Goal: Task Accomplishment & Management: Manage account settings

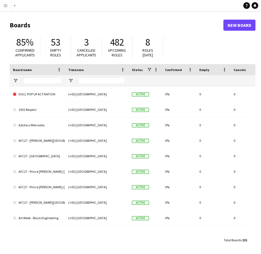
click at [6, 8] on button "Menu" at bounding box center [5, 5] width 11 height 11
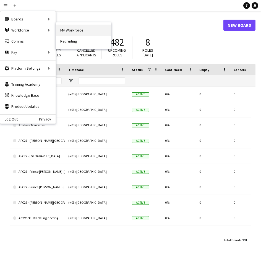
click at [83, 32] on link "My Workforce" at bounding box center [83, 30] width 55 height 11
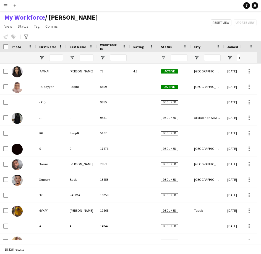
click at [58, 62] on div at bounding box center [56, 57] width 14 height 11
click at [58, 59] on input "First Name Filter Input" at bounding box center [56, 58] width 14 height 7
click at [58, 59] on input "*" at bounding box center [56, 58] width 14 height 7
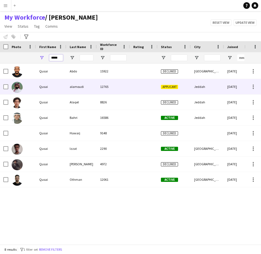
type input "*****"
click at [112, 91] on div "12765" at bounding box center [113, 86] width 33 height 15
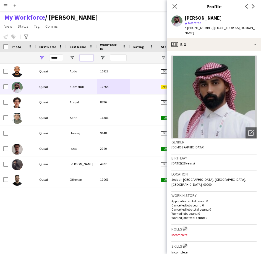
click at [86, 59] on input "Last Name Filter Input" at bounding box center [87, 58] width 14 height 7
click at [177, 6] on icon "Close pop-in" at bounding box center [174, 6] width 5 height 5
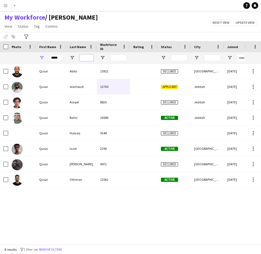
click at [89, 60] on input "Last Name Filter Input" at bounding box center [87, 58] width 14 height 7
click at [60, 60] on input "*****" at bounding box center [56, 58] width 14 height 7
click at [81, 60] on input "Last Name Filter Input" at bounding box center [87, 58] width 14 height 7
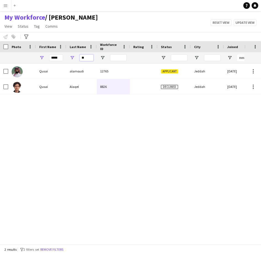
type input "*"
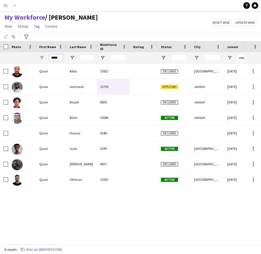
click at [61, 58] on input "*****" at bounding box center [56, 58] width 14 height 7
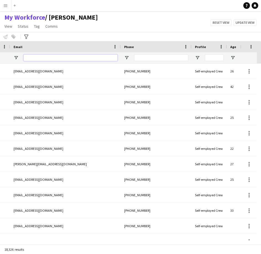
click at [94, 56] on input "Email Filter Input" at bounding box center [71, 58] width 94 height 7
click at [78, 60] on input "Email Filter Input" at bounding box center [71, 58] width 94 height 7
paste input "**********"
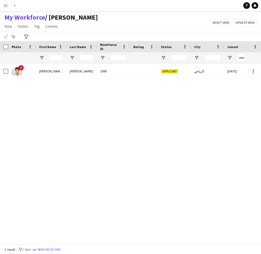
type input "**********"
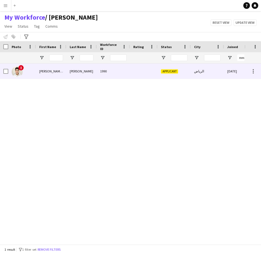
click at [104, 78] on div "1990" at bounding box center [113, 71] width 33 height 15
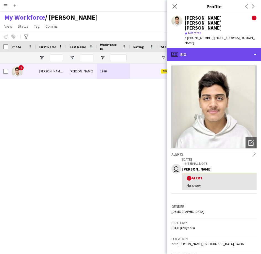
click at [217, 48] on div "profile Bio" at bounding box center [214, 54] width 94 height 13
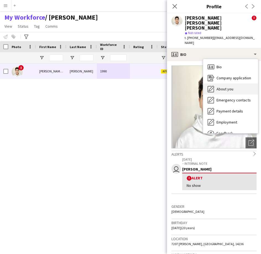
click at [227, 87] on span "About you" at bounding box center [225, 89] width 17 height 5
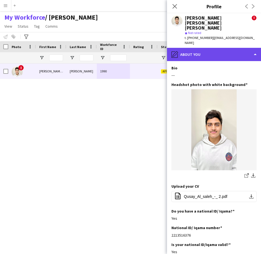
click at [214, 48] on div "pencil4 About you" at bounding box center [214, 54] width 94 height 13
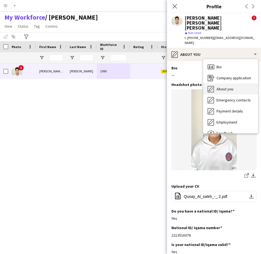
click at [218, 84] on div "About you About you" at bounding box center [230, 89] width 55 height 11
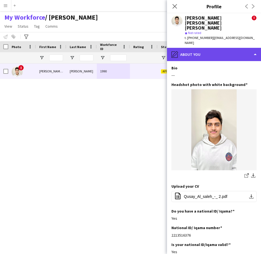
click at [216, 48] on div "pencil4 About you" at bounding box center [214, 54] width 94 height 13
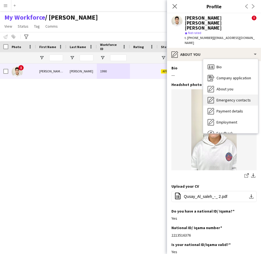
click at [230, 95] on div "Emergency contacts Emergency contacts" at bounding box center [230, 100] width 55 height 11
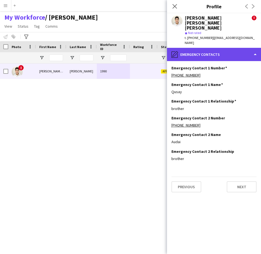
click at [217, 48] on div "pencil4 Emergency contacts" at bounding box center [214, 54] width 94 height 13
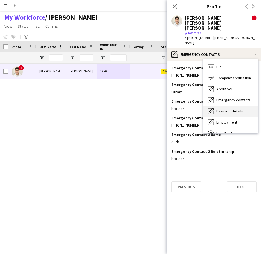
click at [224, 109] on span "Payment details" at bounding box center [230, 111] width 27 height 5
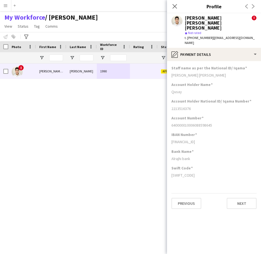
click at [215, 61] on app-section-data-types "Staff name as per the National ID/ Iqama Qusay Khaled Alsaleh Account Holder Na…" at bounding box center [214, 157] width 94 height 193
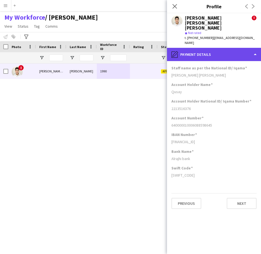
click at [214, 48] on div "pencil4 Payment details" at bounding box center [214, 54] width 94 height 13
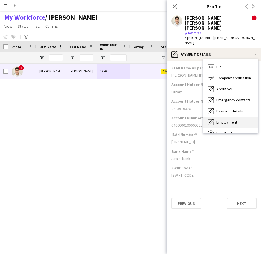
click at [231, 120] on span "Employment" at bounding box center [227, 122] width 21 height 5
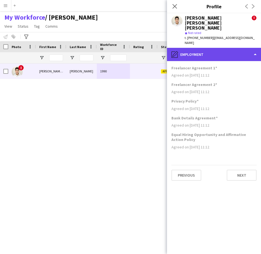
click at [210, 48] on div "pencil4 Employment" at bounding box center [214, 54] width 94 height 13
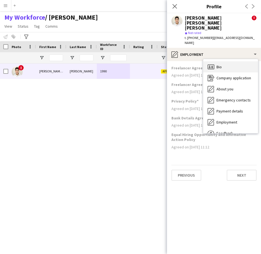
click at [228, 61] on div "Bio Bio" at bounding box center [230, 66] width 55 height 11
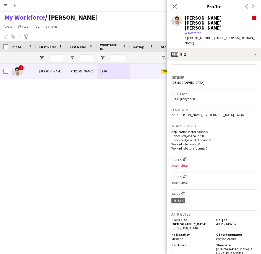
scroll to position [130, 0]
click at [187, 174] on button "Edit crew company skills" at bounding box center [185, 177] width 6 height 6
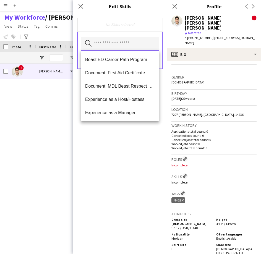
click at [132, 47] on input "text" at bounding box center [120, 44] width 79 height 14
click at [132, 29] on div "No Skills selected" at bounding box center [120, 25] width 85 height 14
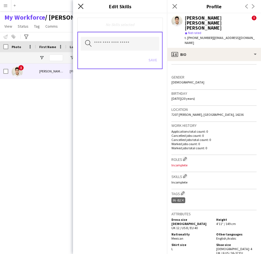
click at [83, 7] on icon "Close pop-in" at bounding box center [80, 6] width 5 height 5
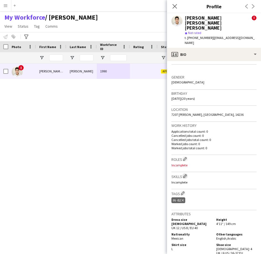
click at [186, 174] on app-icon "Edit crew company skills" at bounding box center [185, 176] width 4 height 4
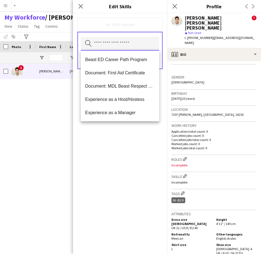
click at [143, 45] on input "text" at bounding box center [120, 44] width 79 height 14
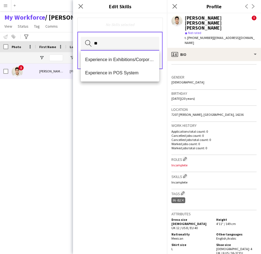
type input "*"
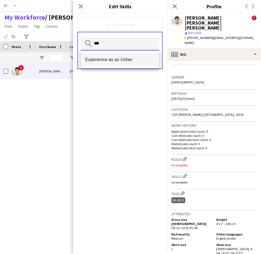
type input "***"
click at [122, 63] on mat-option "Experience as an Usher" at bounding box center [120, 59] width 79 height 13
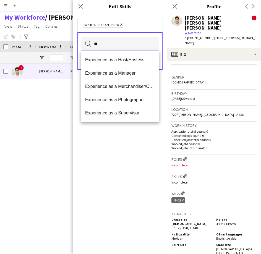
type input "*"
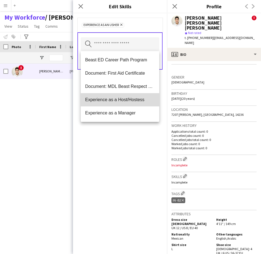
click at [123, 103] on mat-option "Experience as a Host/Hostess" at bounding box center [120, 99] width 79 height 13
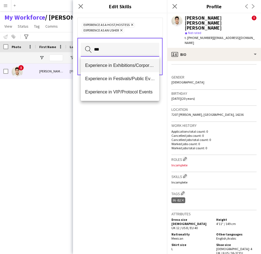
type input "***"
click at [133, 59] on mat-option "Experience in Exhibitions/Corporate Events" at bounding box center [120, 65] width 79 height 13
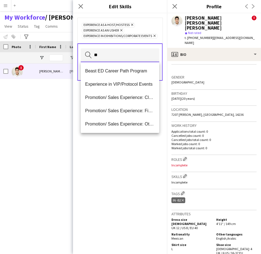
type input "*"
click at [154, 20] on div "Experience as a Host/Hostess Remove Experience as an Usher Remove Experience in…" at bounding box center [120, 30] width 85 height 25
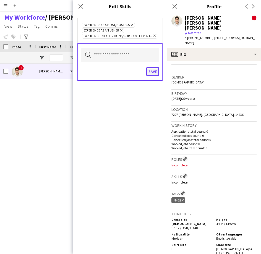
click at [153, 74] on button "Save" at bounding box center [152, 71] width 13 height 9
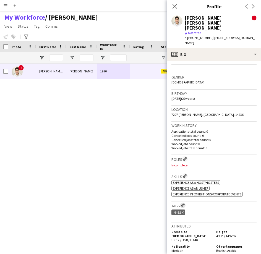
click at [184, 204] on app-icon "Edit crew company tags" at bounding box center [183, 206] width 4 height 4
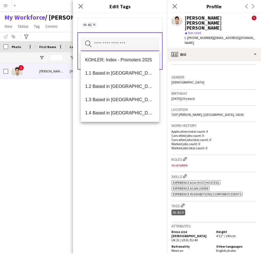
click at [131, 47] on input "text" at bounding box center [120, 44] width 79 height 14
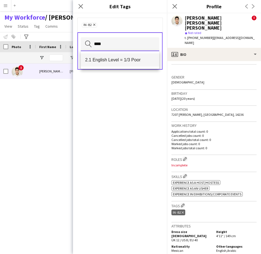
type input "****"
click at [128, 63] on mat-option "2.1 English Level = 1/3 Poor" at bounding box center [120, 59] width 79 height 13
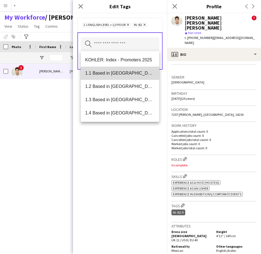
click at [151, 77] on mat-option "1.1 Based in [GEOGRAPHIC_DATA]" at bounding box center [120, 73] width 79 height 13
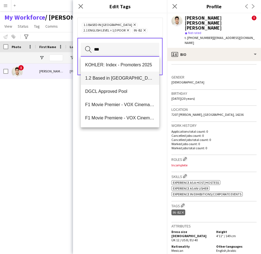
scroll to position [0, 0]
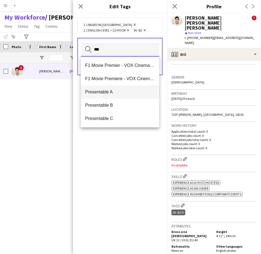
type input "***"
click at [126, 90] on span "Presentable A" at bounding box center [120, 91] width 70 height 5
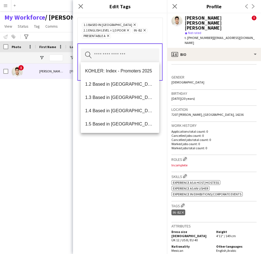
click at [154, 41] on div "1.1 Based in Riyadh Remove 2.1 English Level = 1/3 Poor Remove IN -B2 Remove Pr…" at bounding box center [120, 30] width 85 height 25
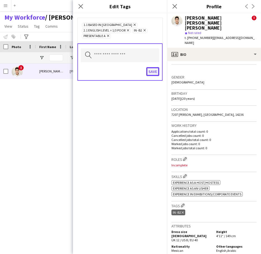
click at [148, 69] on button "Save" at bounding box center [152, 71] width 13 height 9
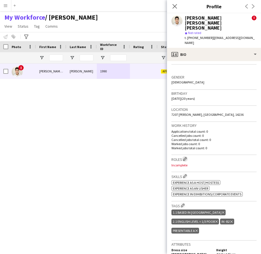
click at [185, 157] on app-icon "Edit crew company roles" at bounding box center [185, 159] width 4 height 4
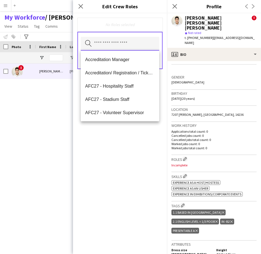
click at [138, 39] on input "text" at bounding box center [120, 44] width 79 height 14
type input "*"
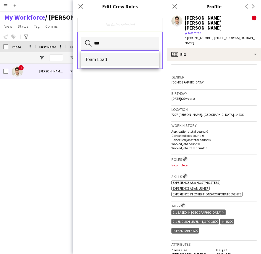
type input "***"
click at [120, 62] on span "Team Lead" at bounding box center [120, 59] width 70 height 5
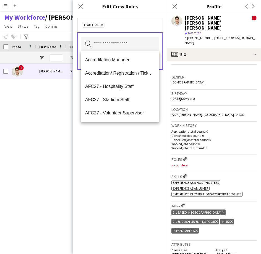
drag, startPoint x: 120, startPoint y: 62, endPoint x: 136, endPoint y: 38, distance: 28.5
click at [136, 38] on body "Menu Boards Boards Boards All jobs Status Workforce Workforce My Workforce Recr…" at bounding box center [130, 127] width 261 height 254
click at [121, 48] on input "text" at bounding box center [120, 44] width 79 height 14
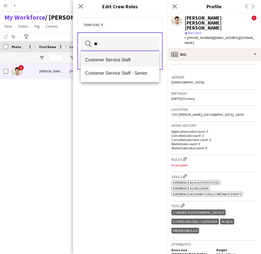
type input "**"
click at [129, 62] on span "Customer Service Staff" at bounding box center [120, 59] width 70 height 5
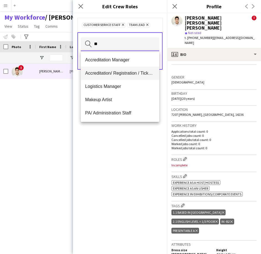
type input "**"
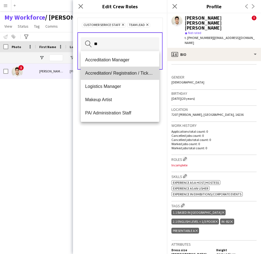
click at [127, 71] on span "Accreditation/ Registration / Ticketing" at bounding box center [120, 73] width 70 height 5
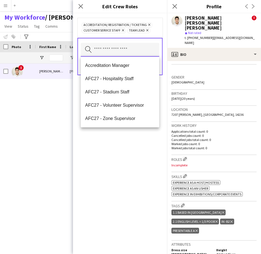
type input "*"
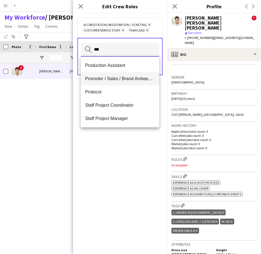
type input "***"
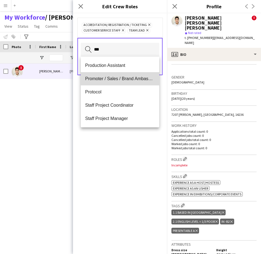
click at [124, 84] on mat-option "Promoter / Sales / Brand Ambassador" at bounding box center [120, 78] width 79 height 13
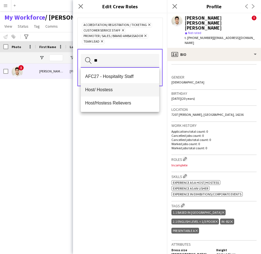
type input "**"
click at [121, 87] on mat-option "Host/ Hostess" at bounding box center [120, 89] width 79 height 13
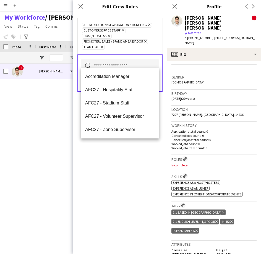
click at [133, 49] on form "Accreditation/ Registration / Ticketing Remove Customer Service Staff Remove Ho…" at bounding box center [120, 60] width 94 height 94
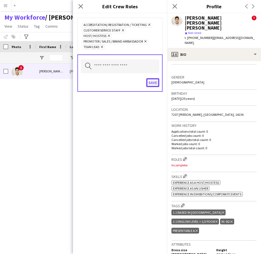
click at [150, 78] on button "Save" at bounding box center [152, 82] width 13 height 9
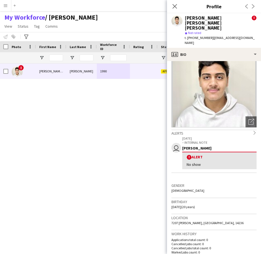
scroll to position [21, 0]
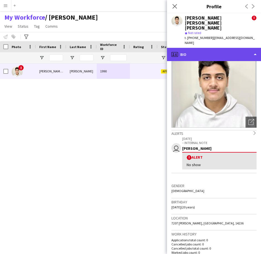
click at [182, 48] on div "profile Bio" at bounding box center [214, 54] width 94 height 13
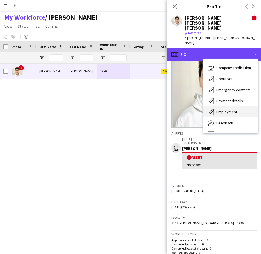
scroll to position [11, 0]
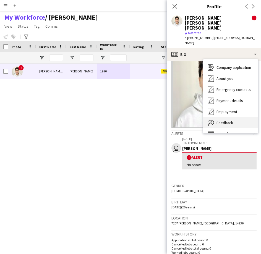
click at [217, 120] on span "Feedback" at bounding box center [225, 122] width 17 height 5
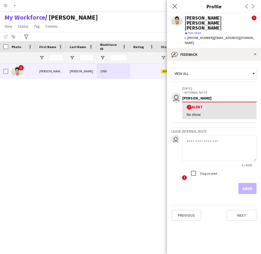
click at [195, 138] on textarea at bounding box center [219, 148] width 75 height 26
type textarea "**********"
click at [248, 183] on button "Save" at bounding box center [248, 188] width 18 height 11
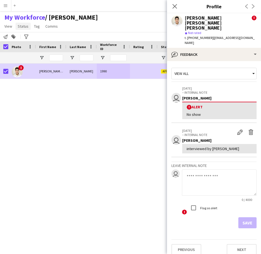
click at [25, 24] on span "Status" at bounding box center [23, 26] width 11 height 5
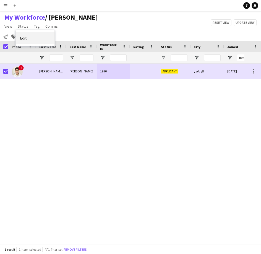
click at [39, 40] on link "Edit" at bounding box center [35, 38] width 39 height 12
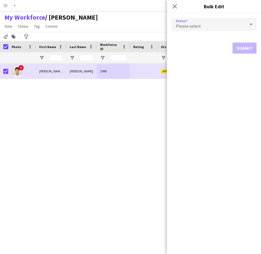
click at [203, 24] on div "Please select" at bounding box center [209, 24] width 74 height 13
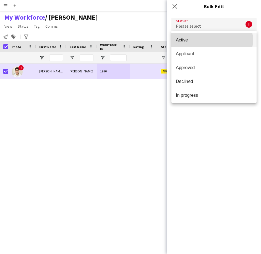
click at [211, 40] on span "Active" at bounding box center [214, 39] width 76 height 5
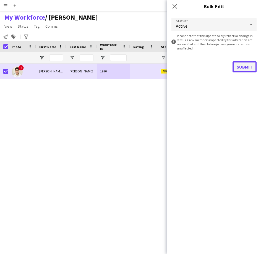
click at [241, 68] on button "Submit" at bounding box center [245, 66] width 24 height 11
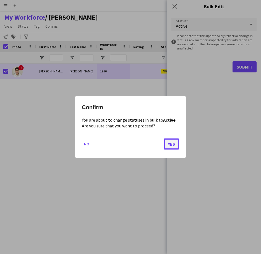
click at [171, 149] on button "Yes" at bounding box center [172, 144] width 16 height 11
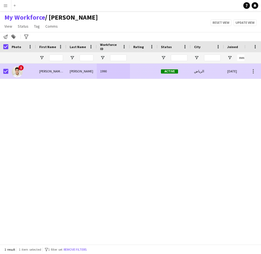
click at [43, 75] on div "Qusay Khaled Alsaleh" at bounding box center [51, 71] width 30 height 15
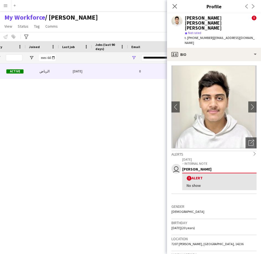
scroll to position [0, 199]
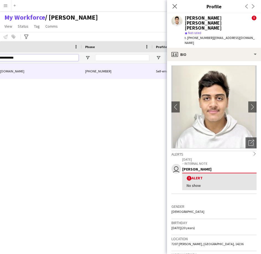
click at [53, 60] on input "**********" at bounding box center [31, 58] width 94 height 7
type input "*"
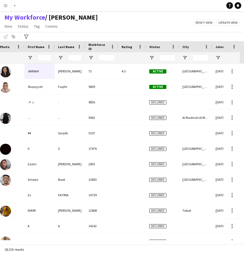
scroll to position [0, 12]
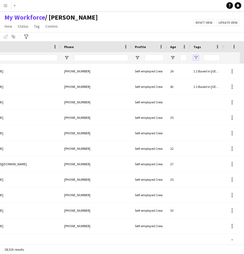
click at [198, 56] on span "Open Filter Menu" at bounding box center [196, 57] width 5 height 5
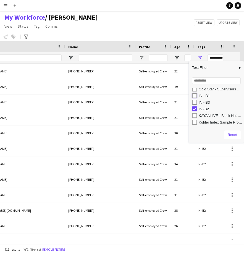
type input "**********"
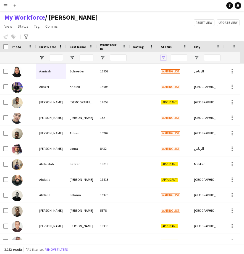
click at [165, 57] on span "Open Filter Menu" at bounding box center [163, 57] width 5 height 5
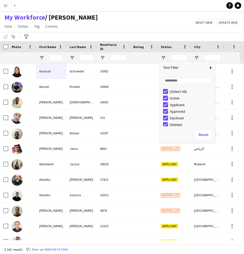
click at [165, 94] on div "(Select All)" at bounding box center [189, 91] width 52 height 7
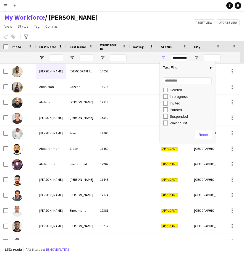
drag, startPoint x: 166, startPoint y: 108, endPoint x: 192, endPoint y: 102, distance: 27.3
click at [192, 102] on div "Invited" at bounding box center [192, 103] width 44 height 4
type input "**********"
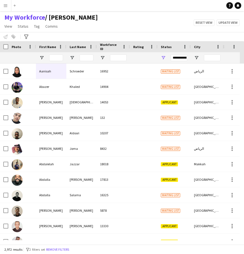
click at [171, 24] on div "My Workforce / Waad Ziyarah View Views Default view Musab Alamri Ninar Wannos N…" at bounding box center [122, 22] width 244 height 19
click at [11, 29] on span "View" at bounding box center [8, 26] width 8 height 5
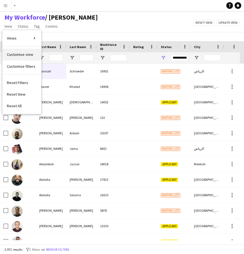
click at [33, 53] on link "Customise view" at bounding box center [21, 55] width 39 height 12
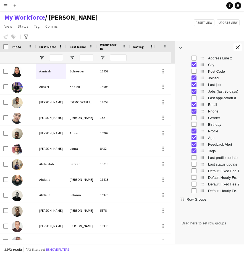
click at [159, 24] on div "My Workforce / Waad Ziyarah View Views Default view Musab Alamri Ninar Wannos N…" at bounding box center [122, 22] width 244 height 19
click at [198, 42] on div at bounding box center [209, 47] width 69 height 13
click at [190, 28] on div "My Workforce / Waad Ziyarah View Views Default view Musab Alamri Ninar Wannos N…" at bounding box center [122, 22] width 244 height 19
click at [162, 27] on div "My Workforce / Waad Ziyarah View Views Default view Musab Alamri Ninar Wannos N…" at bounding box center [122, 22] width 244 height 19
click at [239, 49] on app-icon "Close tool panel" at bounding box center [238, 47] width 4 height 4
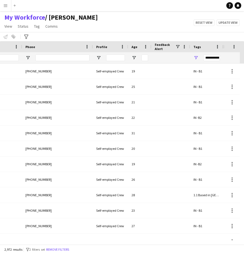
click at [175, 47] on span "Feedback Alert" at bounding box center [165, 47] width 20 height 8
click at [171, 47] on span at bounding box center [173, 46] width 5 height 5
click at [178, 47] on span at bounding box center [178, 46] width 5 height 5
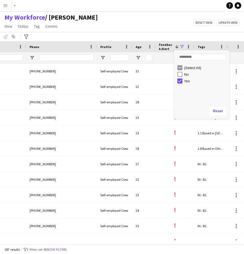
type input "**********"
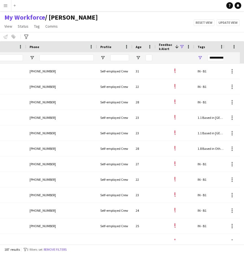
click at [177, 14] on div "My Workforce / Waad Ziyarah View Views Default view Musab Alamri Ninar Wannos N…" at bounding box center [122, 22] width 244 height 19
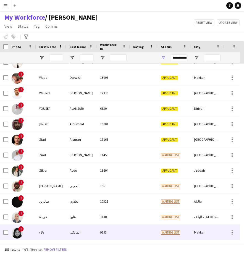
click at [150, 236] on div at bounding box center [144, 232] width 28 height 15
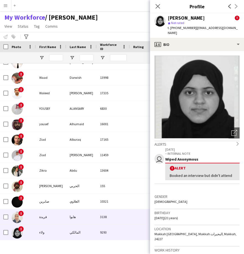
click at [89, 211] on div "هابوا" at bounding box center [81, 217] width 30 height 15
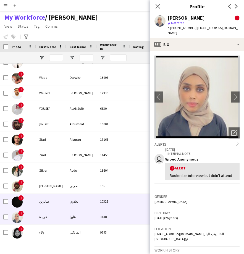
click at [93, 202] on div "العلاوي" at bounding box center [81, 201] width 30 height 15
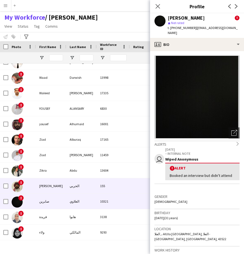
click at [94, 191] on div "الحربي" at bounding box center [81, 186] width 30 height 15
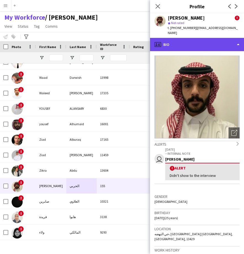
click at [210, 45] on div "profile Bio" at bounding box center [197, 44] width 94 height 13
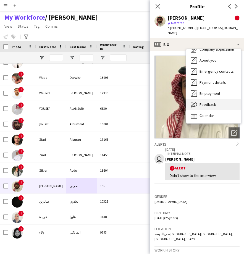
click at [208, 102] on div "Feedback Feedback" at bounding box center [214, 104] width 55 height 11
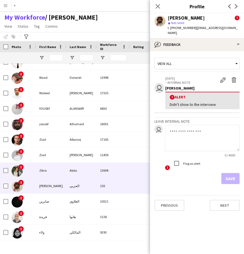
click at [90, 172] on div "Abdu" at bounding box center [81, 170] width 30 height 15
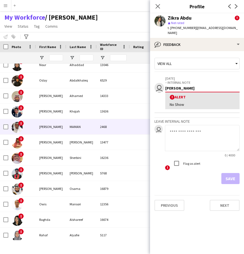
click at [90, 120] on div "MAMAN" at bounding box center [81, 126] width 30 height 15
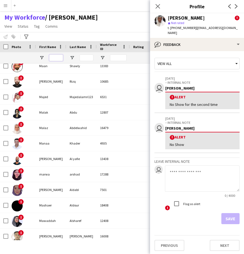
click at [58, 55] on input "First Name Filter Input" at bounding box center [56, 58] width 14 height 7
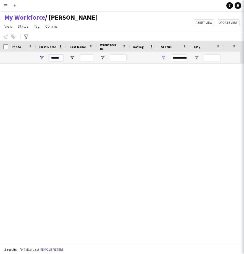
scroll to position [0, 0]
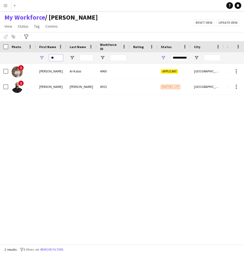
type input "*"
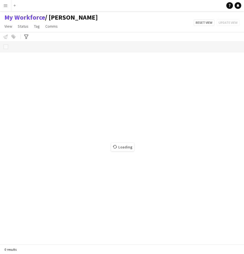
click at [5, 9] on button "Menu" at bounding box center [5, 5] width 11 height 11
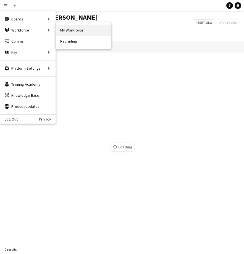
click at [78, 30] on link "My Workforce" at bounding box center [83, 30] width 55 height 11
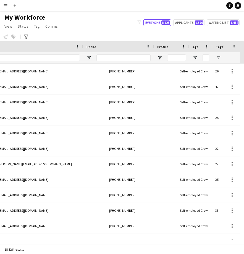
scroll to position [0, 354]
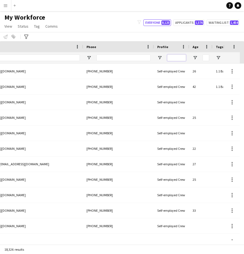
click at [171, 60] on input "Profile Filter Input" at bounding box center [177, 58] width 19 height 7
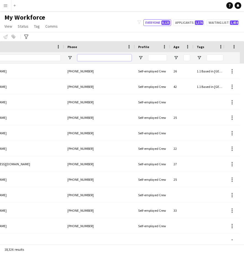
click at [129, 57] on input "Phone Filter Input" at bounding box center [105, 58] width 54 height 7
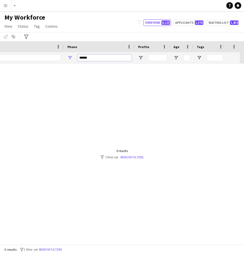
scroll to position [0, 0]
type input "*"
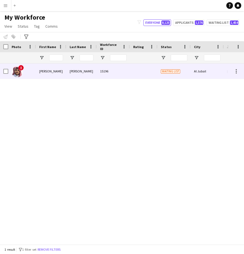
type input "******"
click at [104, 77] on div "15196" at bounding box center [113, 71] width 33 height 15
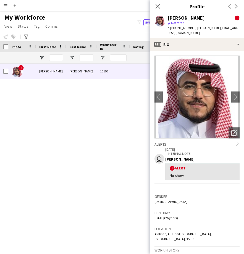
click at [236, 142] on app-icon "chevron-right" at bounding box center [238, 144] width 4 height 5
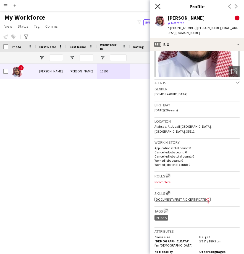
click at [157, 6] on icon "Close pop-in" at bounding box center [157, 6] width 5 height 5
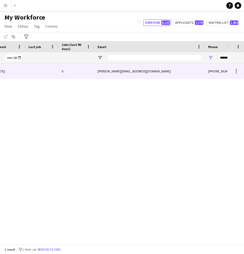
scroll to position [0, 316]
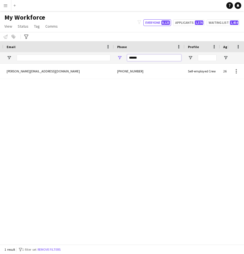
click at [160, 60] on input "******" at bounding box center [154, 58] width 54 height 7
type input "*"
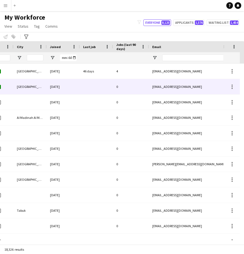
scroll to position [0, 145]
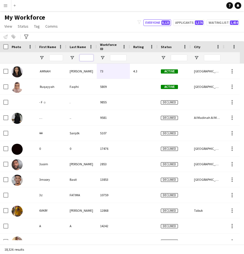
click at [89, 58] on input "Last Name Filter Input" at bounding box center [87, 58] width 14 height 7
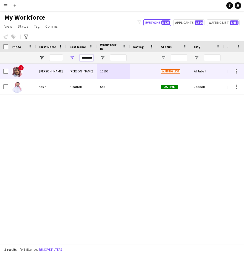
type input "********"
click at [60, 67] on div "[PERSON_NAME]" at bounding box center [51, 71] width 30 height 15
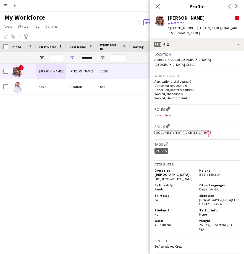
scroll to position [180, 0]
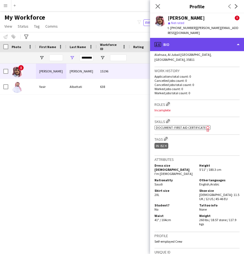
click at [205, 46] on div "profile Bio" at bounding box center [197, 44] width 94 height 13
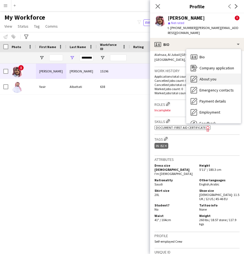
click at [210, 74] on div "About you About you" at bounding box center [214, 79] width 55 height 11
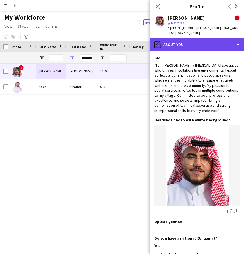
click at [209, 38] on div "pencil4 About you" at bounding box center [197, 44] width 94 height 13
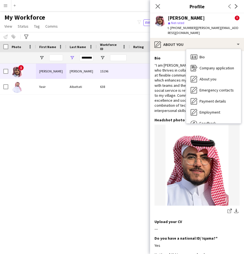
click at [165, 77] on div "“I am Hassan, a nuclear medicine specialist who thrives in collaborative enviro…" at bounding box center [197, 88] width 85 height 50
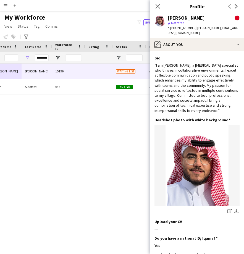
scroll to position [0, 52]
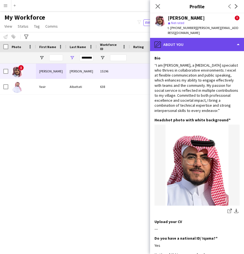
click at [199, 39] on div "pencil4 About you" at bounding box center [197, 44] width 94 height 13
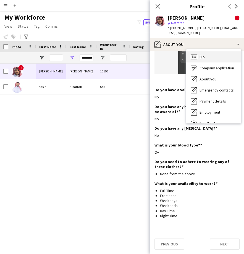
click at [208, 53] on div "Bio Bio" at bounding box center [214, 56] width 55 height 11
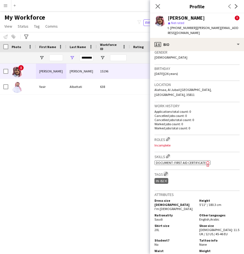
click at [165, 172] on app-icon "Edit crew company tags" at bounding box center [166, 174] width 4 height 4
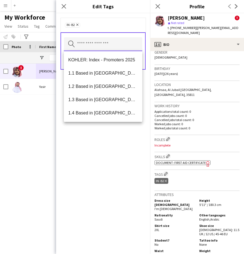
click at [111, 48] on input "text" at bounding box center [103, 44] width 79 height 14
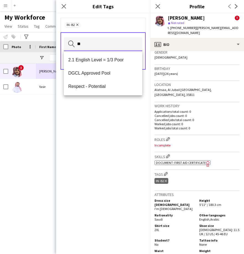
type input "*"
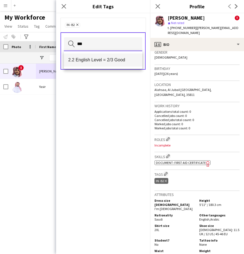
type input "***"
click at [110, 64] on mat-option "2.2 English Level = 2/3 Good" at bounding box center [103, 59] width 79 height 13
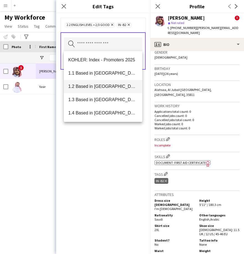
click at [92, 82] on mat-option "1.2 Based in Eastern Province" at bounding box center [103, 86] width 79 height 13
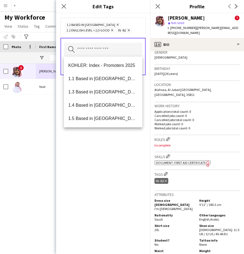
click at [118, 33] on span "IN -B2 Remove" at bounding box center [124, 30] width 15 height 5
click at [112, 52] on input "text" at bounding box center [103, 50] width 79 height 14
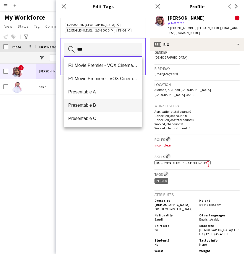
type input "***"
click at [100, 103] on span "Presentable B" at bounding box center [103, 105] width 70 height 5
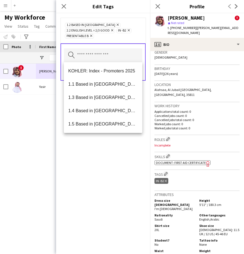
click at [132, 40] on div "1.2 Based in Eastern Province Remove 2.2 English Level = 2/3 Good Remove IN -B2…" at bounding box center [103, 30] width 85 height 25
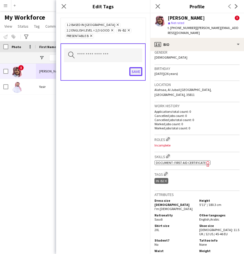
click at [138, 73] on button "Save" at bounding box center [136, 71] width 13 height 9
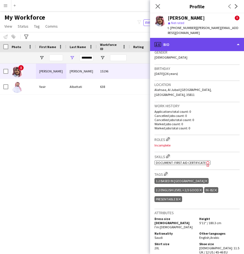
click at [192, 39] on div "profile Bio" at bounding box center [197, 44] width 94 height 13
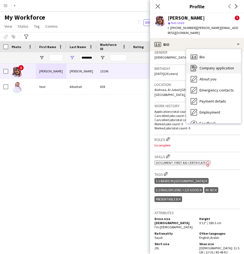
click at [207, 66] on span "Company application" at bounding box center [217, 68] width 35 height 5
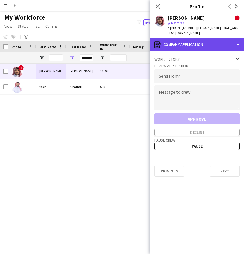
click at [197, 38] on div "register Company application" at bounding box center [197, 44] width 94 height 13
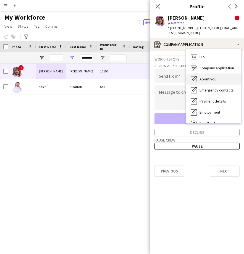
click at [209, 77] on span "About you" at bounding box center [208, 79] width 17 height 5
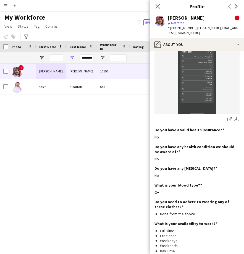
scroll to position [356, 0]
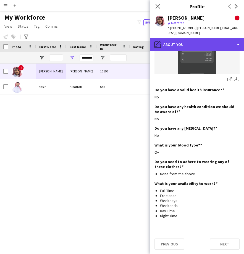
click at [213, 40] on div "pencil4 About you" at bounding box center [197, 44] width 94 height 13
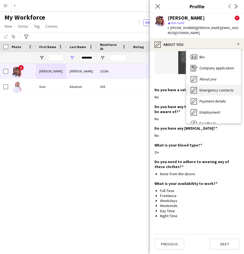
click at [207, 88] on span "Emergency contacts" at bounding box center [217, 90] width 34 height 5
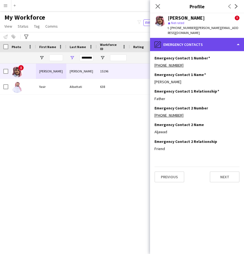
click at [200, 46] on div "pencil4 Emergency contacts" at bounding box center [197, 44] width 94 height 13
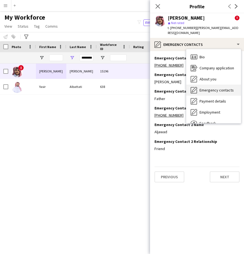
click at [206, 88] on span "Emergency contacts" at bounding box center [217, 90] width 34 height 5
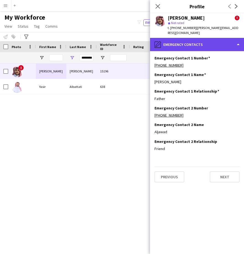
click at [206, 42] on div "pencil4 Emergency contacts" at bounding box center [197, 44] width 94 height 13
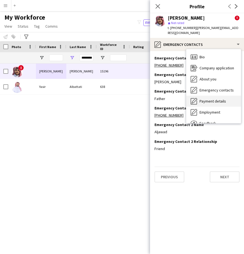
click at [210, 99] on span "Payment details" at bounding box center [213, 101] width 27 height 5
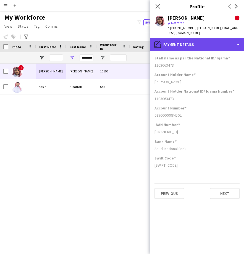
click at [207, 39] on div "pencil4 Payment details" at bounding box center [197, 44] width 94 height 13
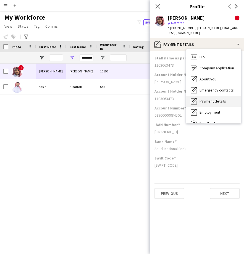
click at [213, 101] on div "Payment details Payment details" at bounding box center [214, 101] width 55 height 11
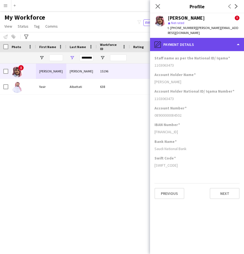
click at [204, 38] on div "pencil4 Payment details" at bounding box center [197, 44] width 94 height 13
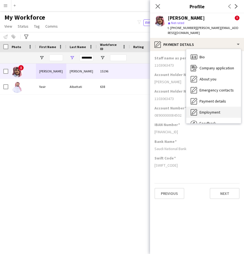
click at [208, 107] on div "Employment Employment" at bounding box center [214, 112] width 55 height 11
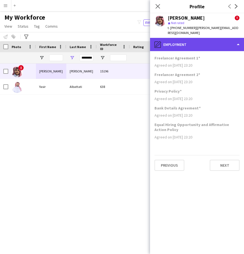
click at [198, 43] on div "pencil4 Employment" at bounding box center [197, 44] width 94 height 13
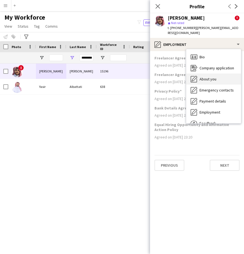
click at [209, 74] on div "About you About you" at bounding box center [214, 79] width 55 height 11
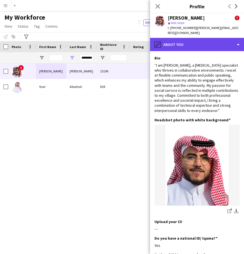
click at [188, 41] on div "pencil4 About you" at bounding box center [197, 44] width 94 height 13
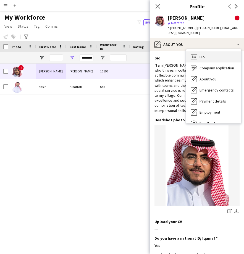
click at [201, 55] on span "Bio" at bounding box center [202, 57] width 5 height 5
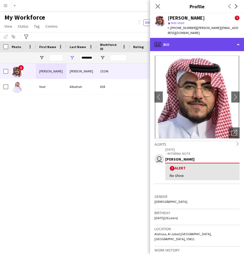
click at [204, 42] on div "profile Bio" at bounding box center [197, 44] width 94 height 13
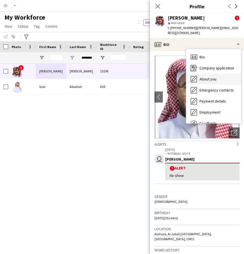
click at [205, 77] on span "About you" at bounding box center [208, 79] width 17 height 5
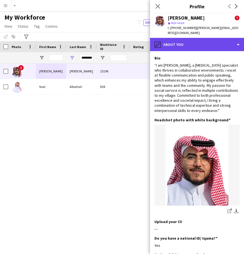
click at [200, 38] on div "pencil4 About you" at bounding box center [197, 44] width 94 height 13
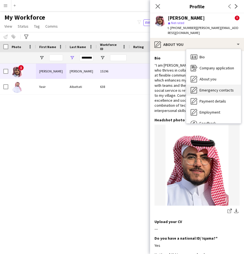
click at [204, 88] on span "Emergency contacts" at bounding box center [217, 90] width 34 height 5
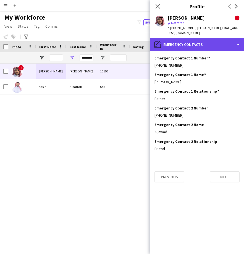
click at [196, 38] on div "pencil4 Emergency contacts" at bounding box center [197, 44] width 94 height 13
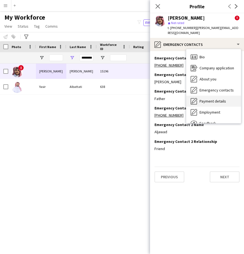
click at [200, 99] on span "Payment details" at bounding box center [213, 101] width 27 height 5
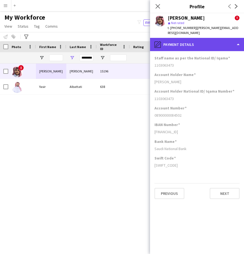
click at [195, 45] on div "pencil4 Payment details" at bounding box center [197, 44] width 94 height 13
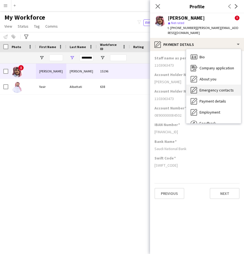
click at [211, 85] on div "Emergency contacts Emergency contacts" at bounding box center [214, 90] width 55 height 11
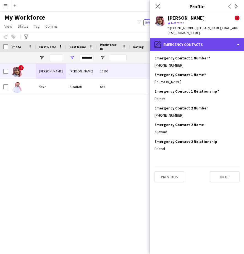
click at [203, 38] on div "pencil4 Emergency contacts" at bounding box center [197, 44] width 94 height 13
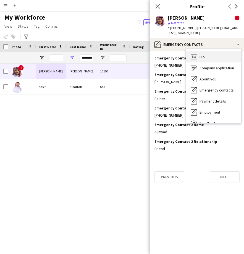
click at [212, 56] on div "Bio Bio" at bounding box center [214, 56] width 55 height 11
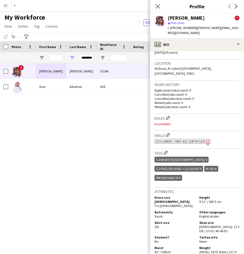
scroll to position [166, 0]
click at [170, 116] on app-icon "Edit crew company roles" at bounding box center [168, 118] width 4 height 4
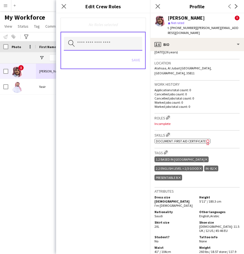
click at [123, 47] on input "text" at bounding box center [103, 44] width 79 height 14
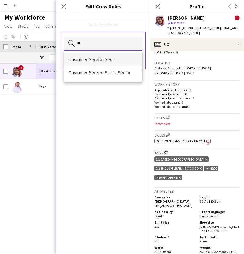
type input "**"
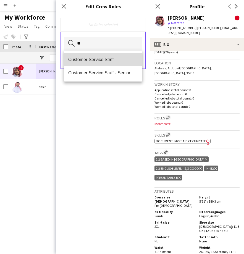
click at [116, 56] on mat-option "Customer Service Staff" at bounding box center [103, 59] width 79 height 13
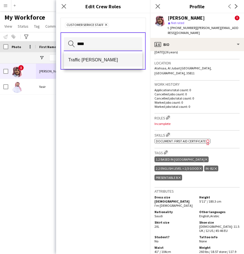
type input "****"
click at [116, 61] on span "Traffic Marshall" at bounding box center [103, 59] width 70 height 5
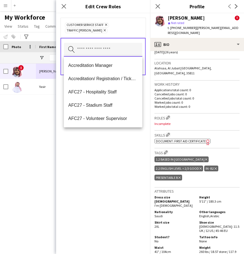
click at [108, 47] on input "text" at bounding box center [103, 50] width 79 height 14
type input "*"
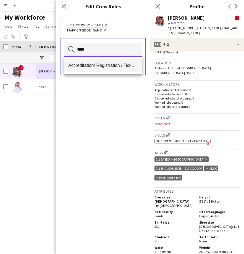
type input "****"
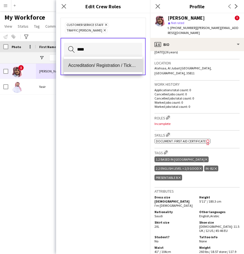
click at [114, 66] on span "Accreditation/ Registration / Ticketing" at bounding box center [103, 65] width 70 height 5
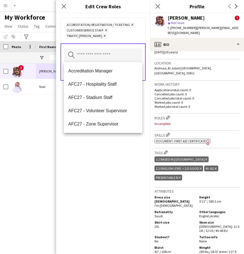
click at [124, 37] on div "Accreditation/ Registration / Ticketing Remove Customer Service Staff Remove Tr…" at bounding box center [103, 30] width 76 height 17
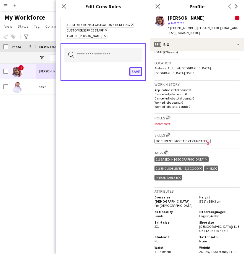
click at [135, 75] on button "Save" at bounding box center [136, 71] width 13 height 9
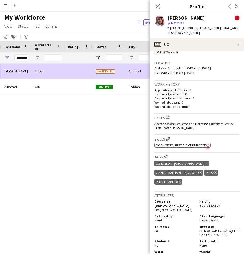
scroll to position [0, 79]
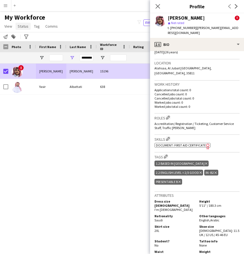
click at [19, 29] on link "Status" at bounding box center [23, 26] width 15 height 7
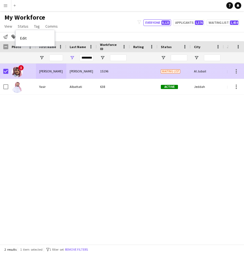
click at [63, 69] on div "[PERSON_NAME]" at bounding box center [51, 71] width 30 height 15
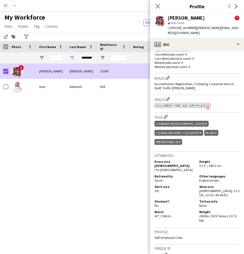
scroll to position [223, 0]
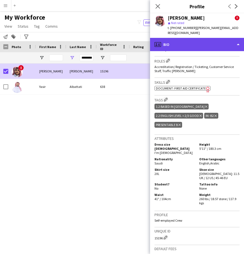
click at [205, 44] on div "profile Bio" at bounding box center [197, 44] width 94 height 13
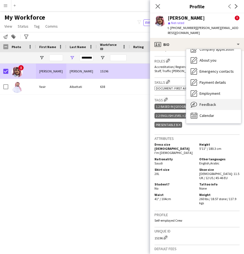
click at [216, 102] on div "Feedback Feedback" at bounding box center [214, 104] width 55 height 11
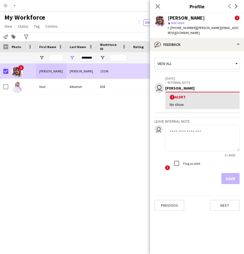
click at [196, 127] on textarea at bounding box center [202, 138] width 75 height 26
type textarea "**********"
click at [236, 173] on button "Save" at bounding box center [231, 178] width 18 height 11
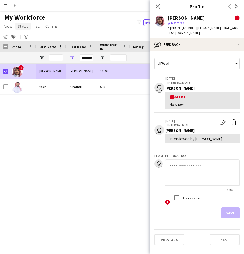
click at [23, 28] on span "Status" at bounding box center [23, 26] width 11 height 5
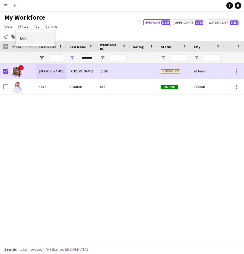
click at [40, 41] on link "Edit" at bounding box center [35, 38] width 39 height 12
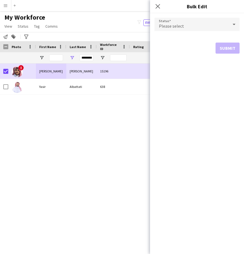
click at [184, 28] on div "Please select" at bounding box center [192, 24] width 74 height 13
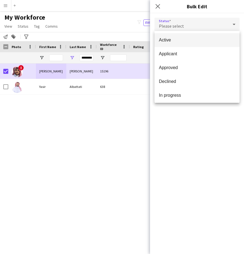
click at [187, 41] on span "Active" at bounding box center [197, 39] width 76 height 5
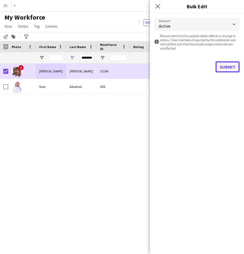
click at [228, 66] on button "Submit" at bounding box center [228, 66] width 24 height 11
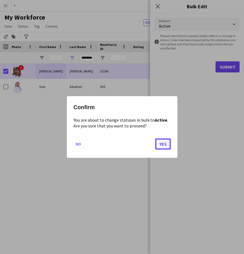
click at [167, 147] on button "Yes" at bounding box center [164, 144] width 16 height 11
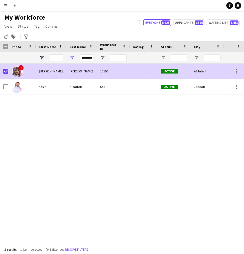
click at [138, 74] on div at bounding box center [144, 71] width 28 height 15
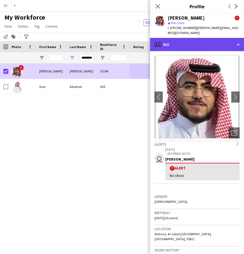
click at [203, 43] on div "profile Bio" at bounding box center [197, 44] width 94 height 13
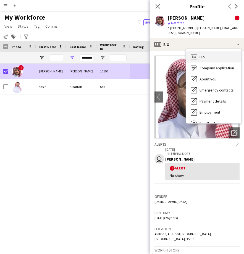
click at [204, 55] on span "Bio" at bounding box center [202, 57] width 5 height 5
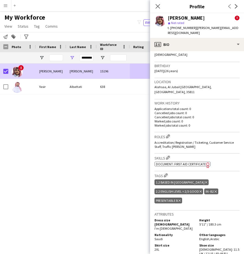
scroll to position [156, 0]
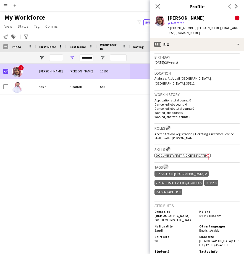
click at [165, 165] on app-icon "Edit crew company tags" at bounding box center [166, 167] width 4 height 4
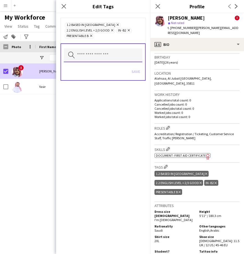
click at [100, 60] on input "text" at bounding box center [103, 55] width 79 height 14
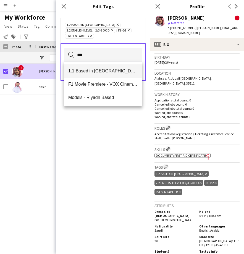
type input "***"
click at [101, 74] on span "1.1 Based in [GEOGRAPHIC_DATA]" at bounding box center [103, 70] width 70 height 5
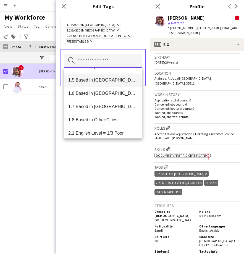
scroll to position [39, 0]
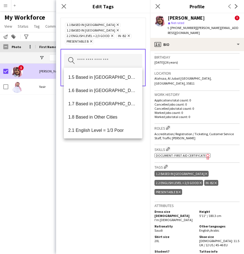
click at [103, 180] on div "1.1 Based in Riyadh Remove 1.2 Based in Eastern Province Remove 2.2 English Lev…" at bounding box center [103, 133] width 94 height 241
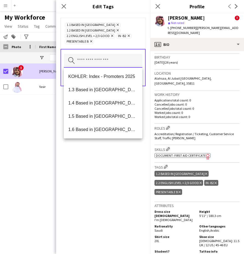
click at [121, 65] on input "text" at bounding box center [103, 61] width 79 height 14
click at [131, 44] on div "1.1 Based in Riyadh Remove 1.2 Based in Eastern Province Remove 2.2 English Lev…" at bounding box center [103, 33] width 76 height 22
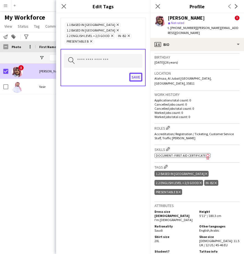
click at [140, 79] on button "Save" at bounding box center [136, 77] width 13 height 9
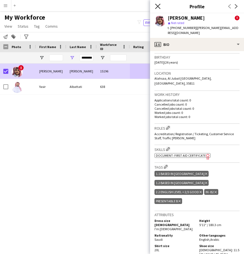
click at [159, 7] on icon "Close pop-in" at bounding box center [157, 6] width 5 height 5
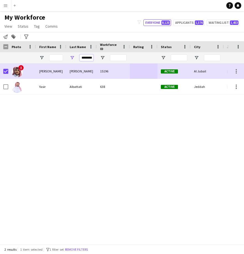
click at [89, 57] on input "********" at bounding box center [87, 58] width 14 height 7
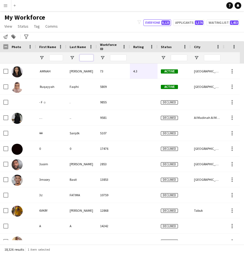
click at [86, 56] on input "Last Name Filter Input" at bounding box center [87, 58] width 14 height 7
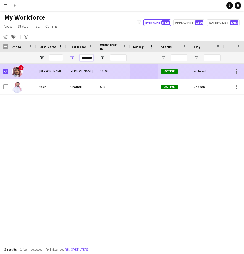
type input "********"
click at [78, 74] on div "Albattat" at bounding box center [81, 71] width 30 height 15
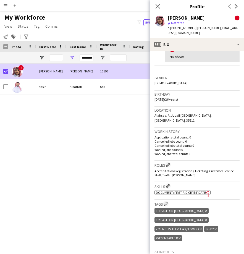
scroll to position [119, 0]
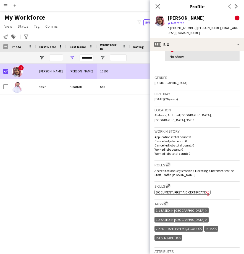
click at [90, 150] on div "! Hassan Albattat 15196 Active Al Jubail 16-12-2024 Yasir Albattati 638 Active …" at bounding box center [114, 152] width 228 height 177
click at [92, 54] on div "********" at bounding box center [87, 57] width 14 height 11
click at [89, 58] on input "********" at bounding box center [87, 58] width 14 height 7
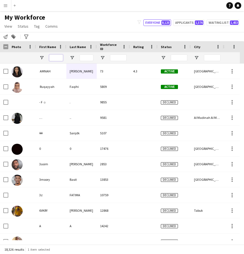
click at [58, 60] on input "First Name Filter Input" at bounding box center [56, 58] width 14 height 7
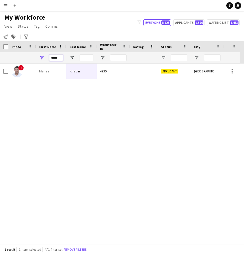
type input "*****"
click at [89, 57] on input "Last Name Filter Input" at bounding box center [87, 58] width 14 height 7
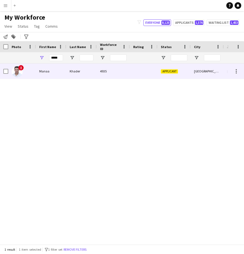
click at [57, 73] on div "Manaa" at bounding box center [51, 71] width 30 height 15
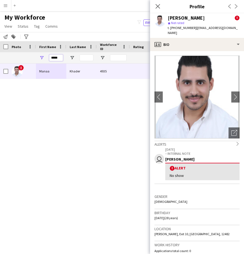
click at [59, 56] on input "*****" at bounding box center [56, 58] width 14 height 7
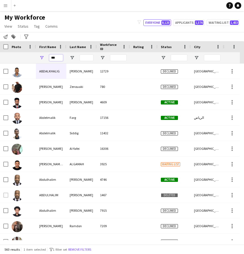
type input "***"
click at [82, 57] on input "Last Name Filter Input" at bounding box center [87, 58] width 14 height 7
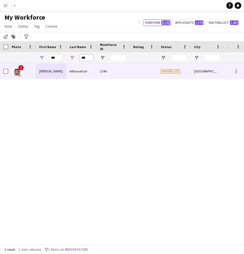
type input "***"
click at [92, 70] on div "Alkhoudhair" at bounding box center [81, 71] width 30 height 15
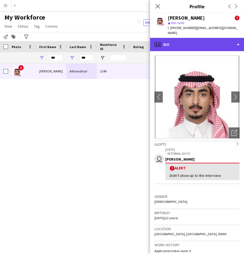
click at [185, 42] on div "profile Bio" at bounding box center [197, 44] width 94 height 13
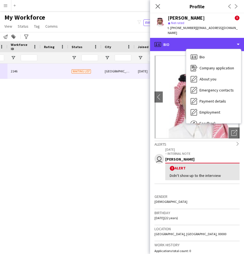
scroll to position [0, 119]
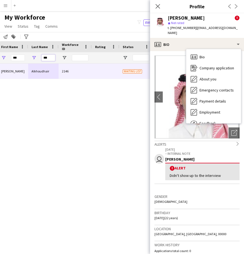
click at [50, 58] on input "***" at bounding box center [49, 58] width 14 height 7
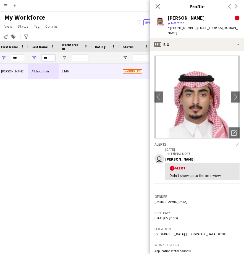
click at [50, 58] on input "***" at bounding box center [49, 58] width 14 height 7
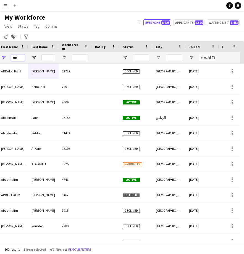
click at [18, 56] on input "***" at bounding box center [18, 58] width 14 height 7
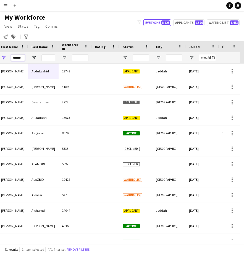
type input "******"
click at [46, 58] on input "Last Name Filter Input" at bounding box center [49, 58] width 14 height 7
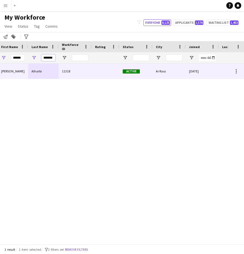
scroll to position [0, 0]
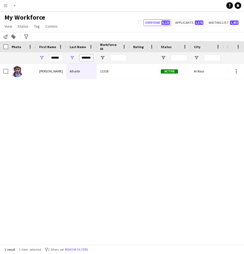
type input "*******"
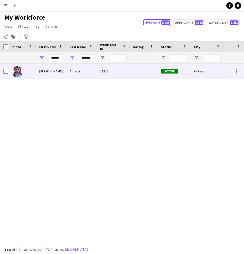
click at [68, 72] on div "Alharbi" at bounding box center [81, 71] width 30 height 15
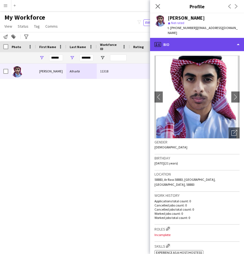
click at [219, 43] on div "profile Bio" at bounding box center [197, 44] width 94 height 13
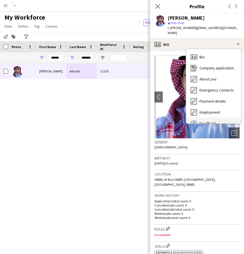
click at [207, 118] on div "Feedback Feedback" at bounding box center [214, 123] width 55 height 11
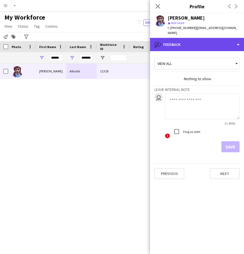
click at [204, 38] on div "bubble-pencil Feedback" at bounding box center [197, 44] width 94 height 13
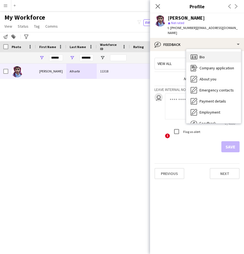
click at [201, 55] on div "Bio Bio" at bounding box center [214, 56] width 55 height 11
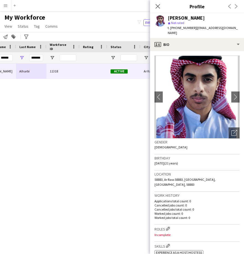
scroll to position [0, 51]
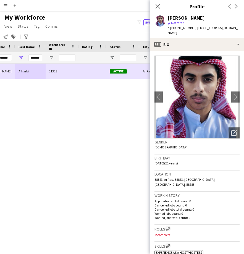
click at [116, 70] on span "Active" at bounding box center [118, 71] width 17 height 4
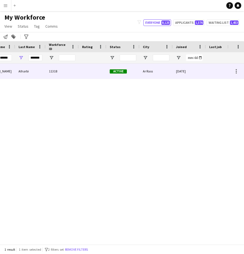
click at [116, 71] on span "Active" at bounding box center [118, 71] width 17 height 4
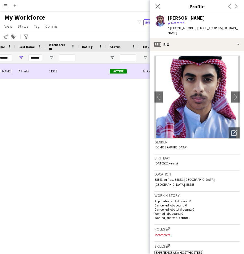
scroll to position [0, 0]
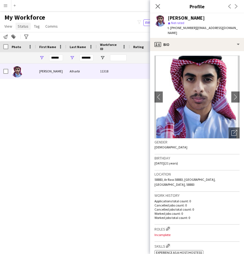
click at [20, 26] on span "Status" at bounding box center [23, 26] width 11 height 5
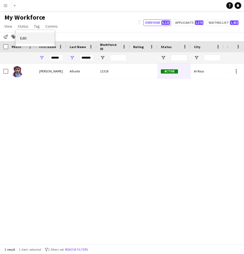
click at [29, 41] on link "Edit" at bounding box center [35, 38] width 39 height 12
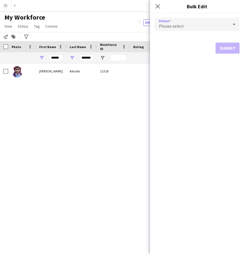
click at [171, 28] on span "Please select" at bounding box center [171, 26] width 25 height 6
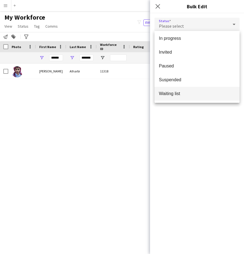
click at [178, 92] on span "Waiting list" at bounding box center [197, 93] width 76 height 5
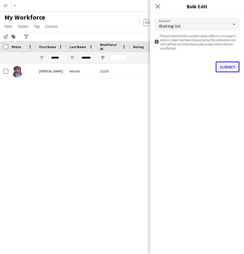
click at [227, 66] on button "Submit" at bounding box center [228, 66] width 24 height 11
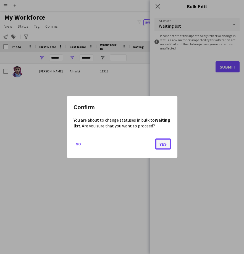
click at [161, 148] on button "Yes" at bounding box center [164, 144] width 16 height 11
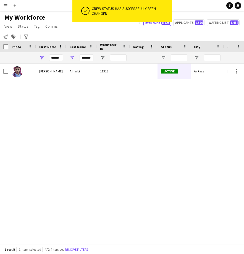
click at [103, 135] on div "Salman Alharbi 11318 Active Ar Rass 16-10-2024" at bounding box center [114, 152] width 228 height 177
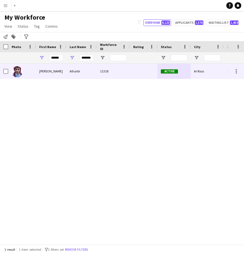
click at [178, 77] on div "Active" at bounding box center [174, 71] width 33 height 15
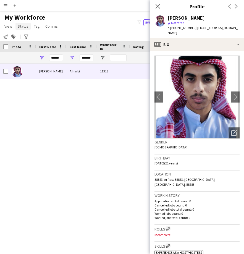
click at [26, 27] on span "Status" at bounding box center [23, 26] width 11 height 5
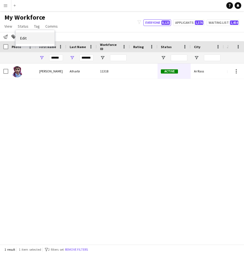
click at [37, 41] on link "Edit" at bounding box center [35, 38] width 39 height 12
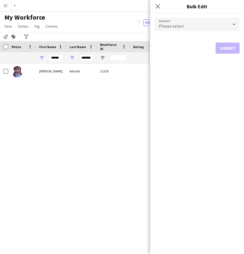
click at [192, 26] on div "Please select" at bounding box center [192, 24] width 74 height 13
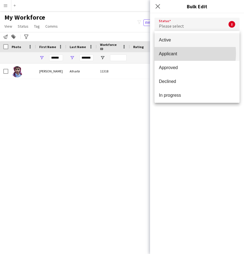
click at [178, 53] on span "Applicant" at bounding box center [197, 53] width 76 height 5
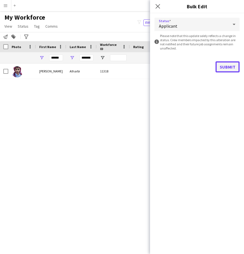
click at [234, 68] on button "Submit" at bounding box center [228, 66] width 24 height 11
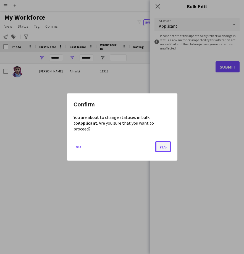
click at [164, 149] on button "Yes" at bounding box center [164, 146] width 16 height 11
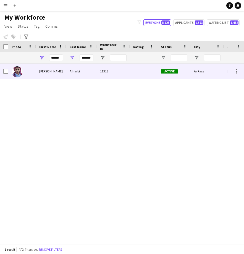
click at [66, 64] on div "[PERSON_NAME]" at bounding box center [51, 71] width 30 height 15
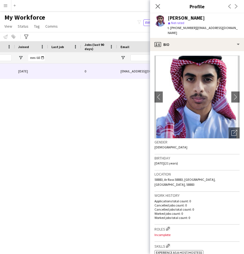
scroll to position [0, 197]
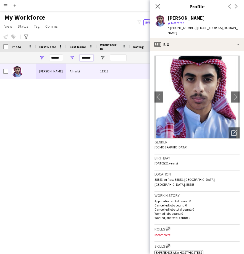
click at [93, 57] on input "*******" at bounding box center [87, 58] width 14 height 7
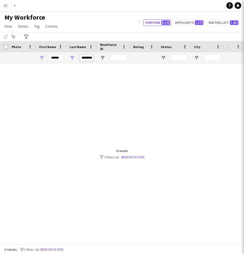
type input "********"
click at [61, 60] on input "******" at bounding box center [56, 58] width 14 height 7
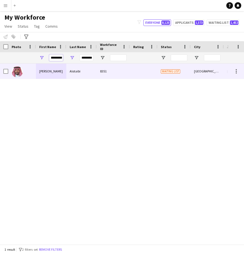
type input "*********"
click at [108, 76] on div "8351" at bounding box center [113, 71] width 33 height 15
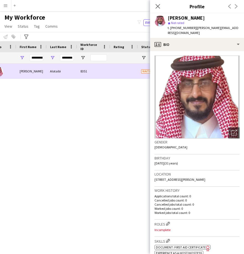
scroll to position [0, 10]
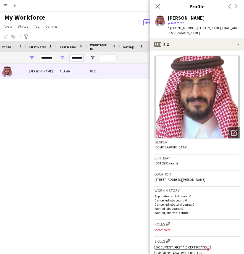
click at [78, 58] on input "********" at bounding box center [77, 58] width 14 height 7
type input "*******"
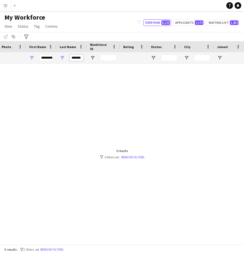
drag, startPoint x: 81, startPoint y: 58, endPoint x: 35, endPoint y: 71, distance: 48.6
click at [35, 71] on div "Workforce Details Last job Joined City" at bounding box center [122, 142] width 244 height 203
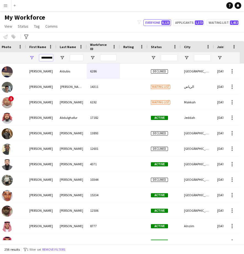
click at [44, 60] on input "*********" at bounding box center [46, 58] width 14 height 7
drag, startPoint x: 41, startPoint y: 58, endPoint x: 73, endPoint y: 50, distance: 32.6
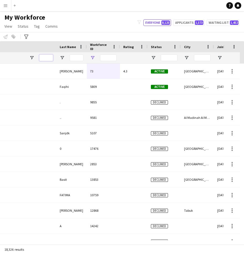
scroll to position [0, 144]
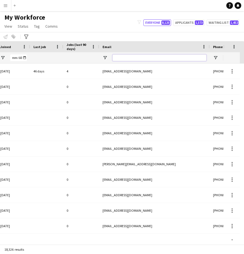
click at [180, 58] on input "Email Filter Input" at bounding box center [160, 58] width 94 height 7
paste input "**********"
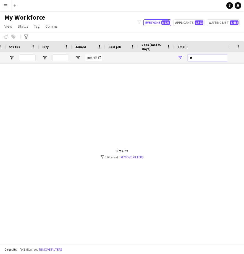
type input "*"
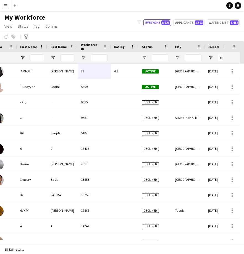
scroll to position [0, 7]
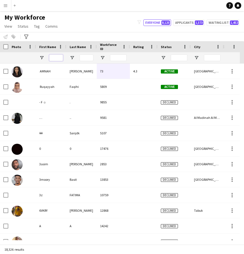
click at [60, 56] on input "First Name Filter Input" at bounding box center [56, 58] width 14 height 7
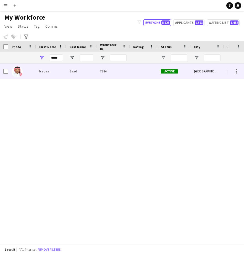
click at [79, 67] on div "Saad" at bounding box center [81, 71] width 30 height 15
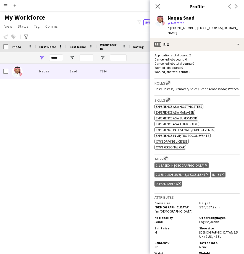
scroll to position [146, 0]
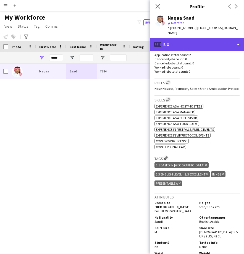
click at [205, 39] on div "profile Bio" at bounding box center [197, 44] width 94 height 13
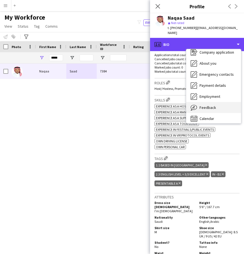
scroll to position [19, 0]
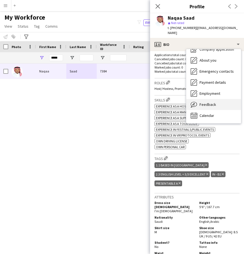
click at [212, 102] on span "Feedback" at bounding box center [208, 104] width 17 height 5
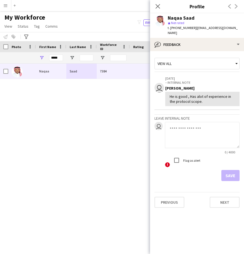
click at [61, 54] on div "*****" at bounding box center [56, 57] width 14 height 11
click at [59, 58] on input "*****" at bounding box center [56, 58] width 14 height 7
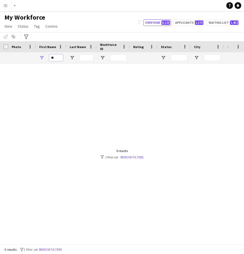
scroll to position [0, 0]
type input "*"
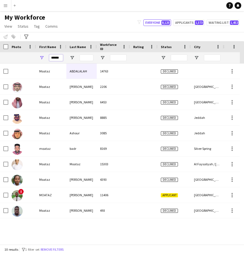
type input "******"
click at [83, 57] on input "Last Name Filter Input" at bounding box center [87, 58] width 14 height 7
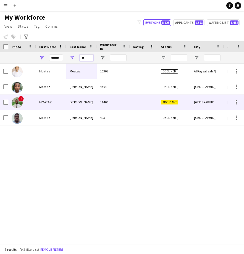
type input "**"
click at [32, 102] on div "!" at bounding box center [22, 102] width 28 height 15
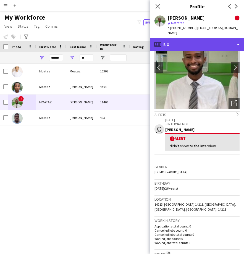
click at [195, 40] on div "profile Bio" at bounding box center [197, 44] width 94 height 13
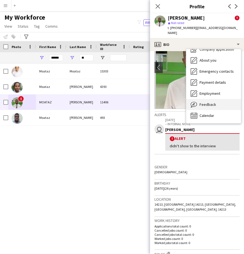
click at [216, 99] on div "Feedback Feedback" at bounding box center [214, 104] width 55 height 11
